Goal: Task Accomplishment & Management: Manage account settings

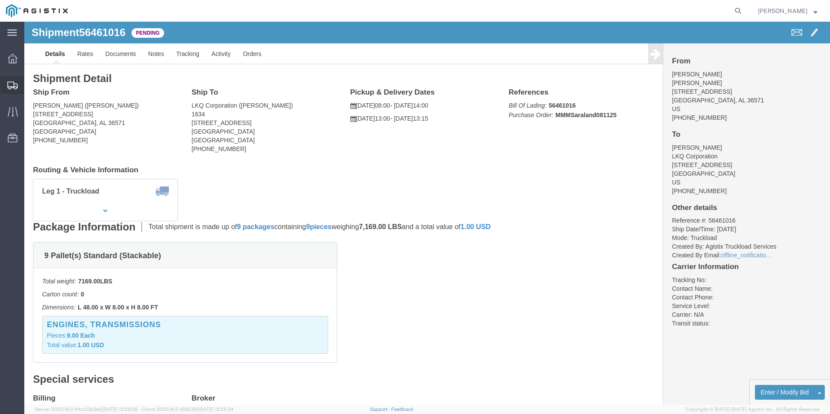
click at [11, 88] on icon at bounding box center [12, 86] width 10 height 8
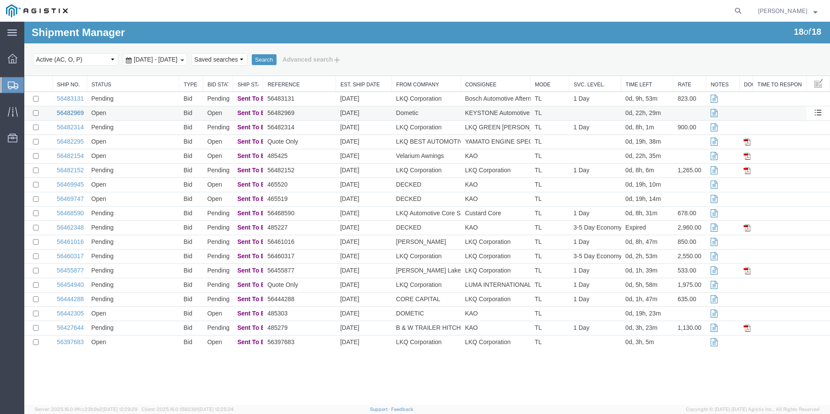
click at [77, 111] on link "56482969" at bounding box center [70, 112] width 27 height 7
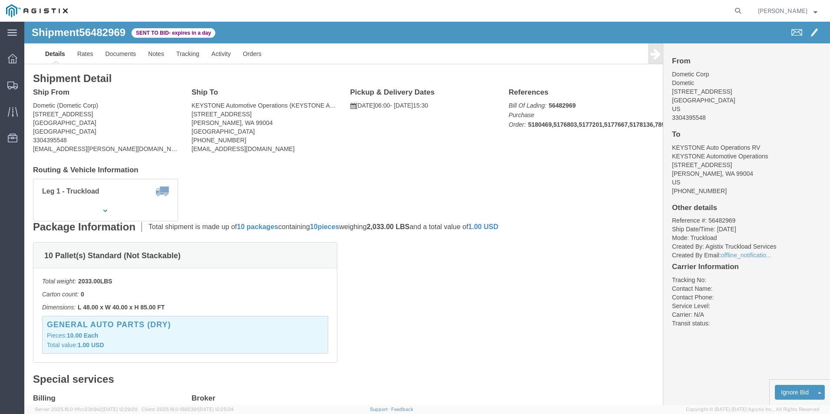
click div "Leg 1 - Truckload Vehicle 1: Standard Dry Van (53 Feet) Number of trucks: 1"
click div "10 Pallet(s) Standard (Not Stackable) Total weight: 2033.00 LBS Carton count: 0…"
click span "USD"
